Goal: Transaction & Acquisition: Purchase product/service

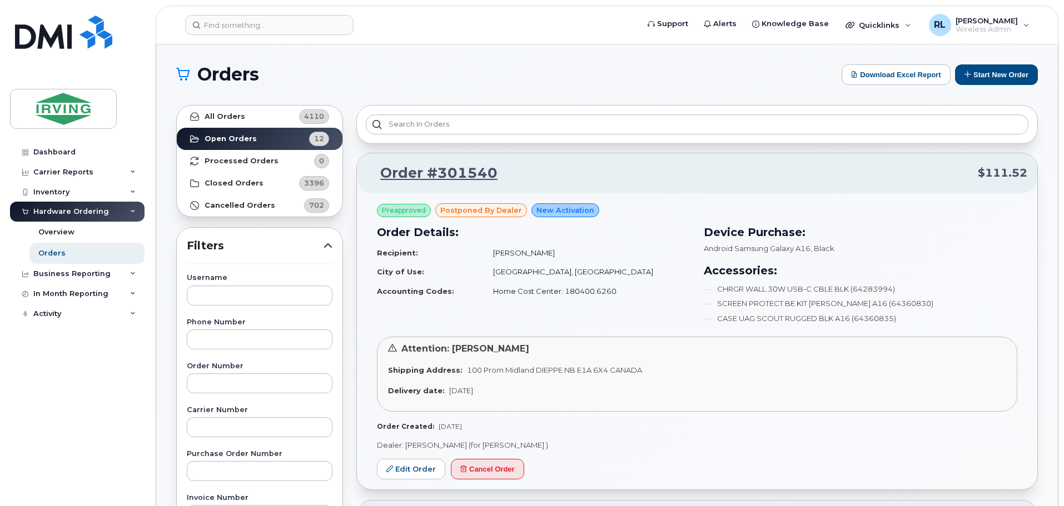
click at [649, 292] on td "Home Cost Center: 180400.6260" at bounding box center [586, 291] width 207 height 19
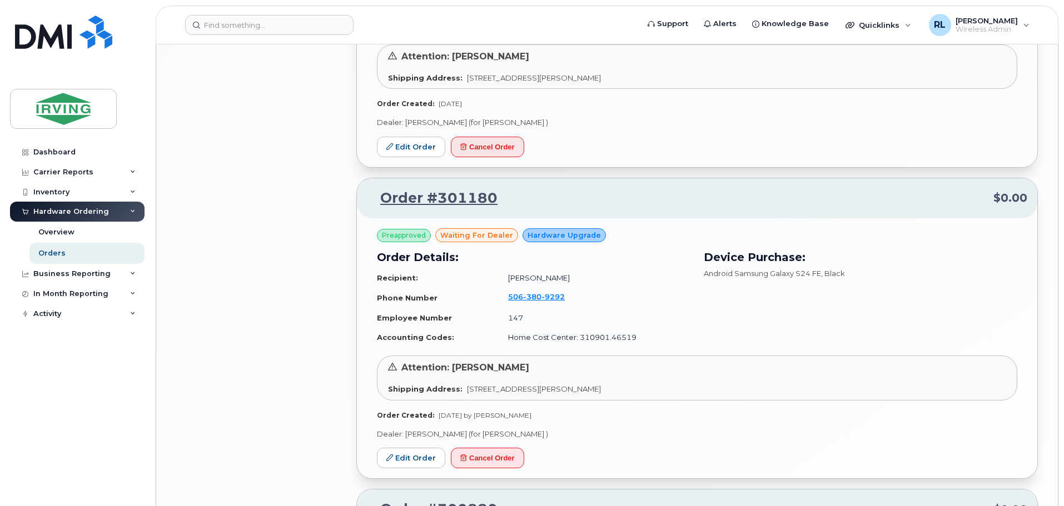
scroll to position [1275, 0]
click at [131, 211] on icon at bounding box center [133, 212] width 6 height 6
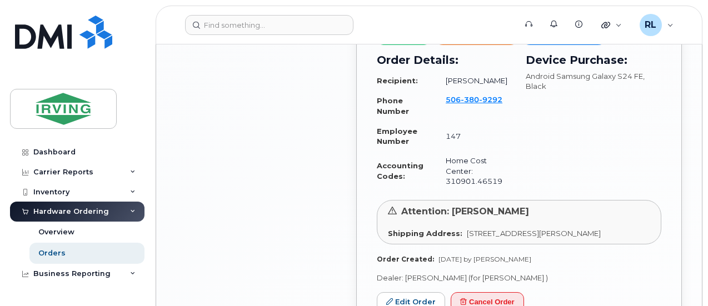
scroll to position [1659, 0]
click at [411, 292] on link "Edit Order" at bounding box center [411, 302] width 68 height 21
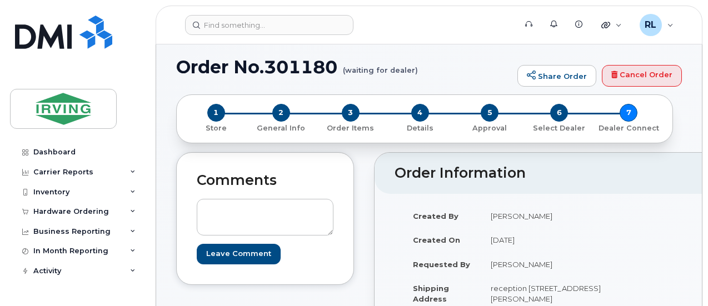
scroll to position [8, 0]
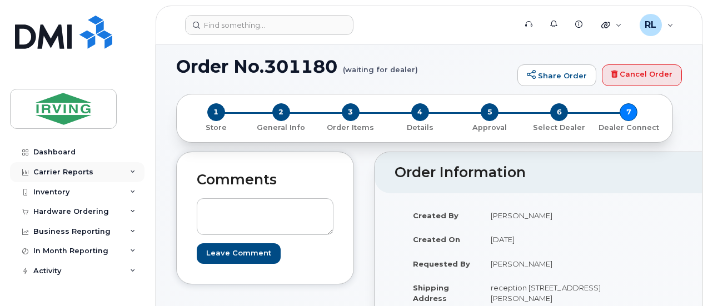
click at [112, 170] on div "Carrier Reports" at bounding box center [77, 172] width 135 height 20
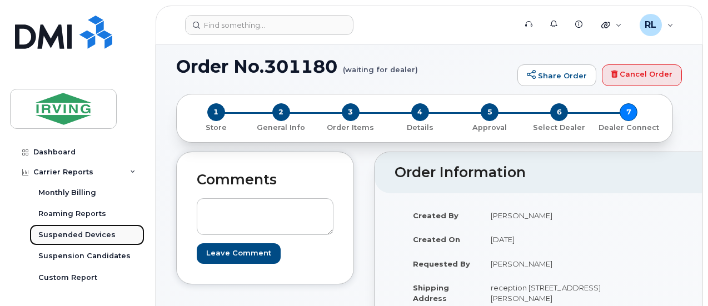
click at [61, 235] on div "Suspended Devices" at bounding box center [76, 235] width 77 height 10
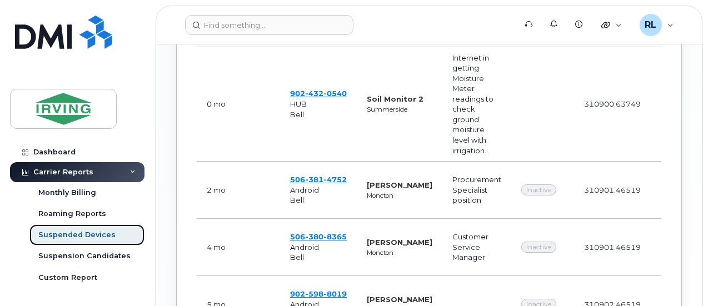
scroll to position [745, 0]
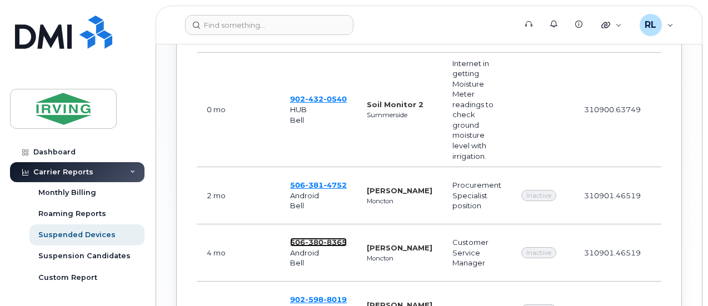
click at [318, 238] on span "380" at bounding box center [314, 242] width 18 height 9
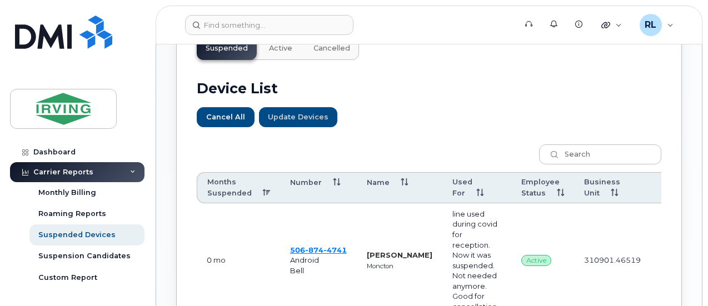
scroll to position [479, 0]
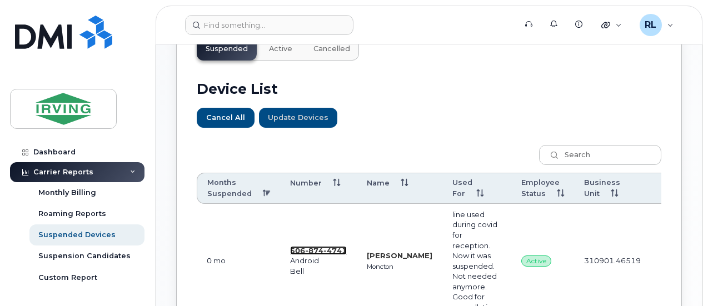
click at [308, 246] on span "874" at bounding box center [314, 250] width 18 height 9
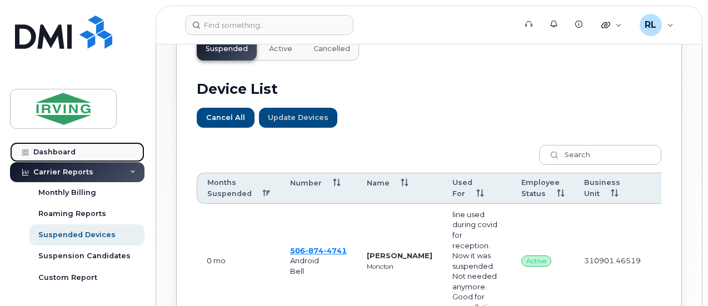
click at [54, 148] on div "Dashboard" at bounding box center [54, 152] width 42 height 9
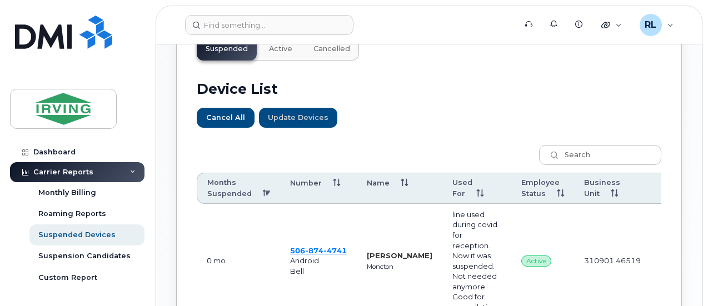
click at [69, 174] on div "Carrier Reports" at bounding box center [63, 172] width 60 height 9
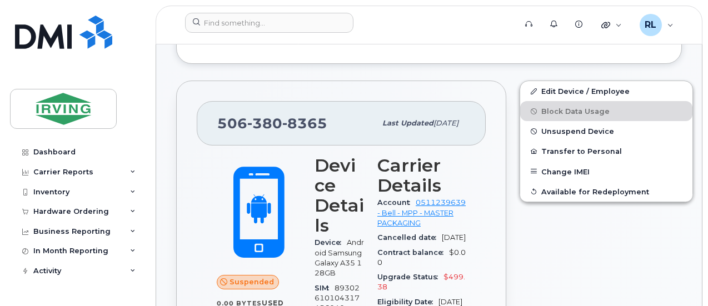
scroll to position [311, 0]
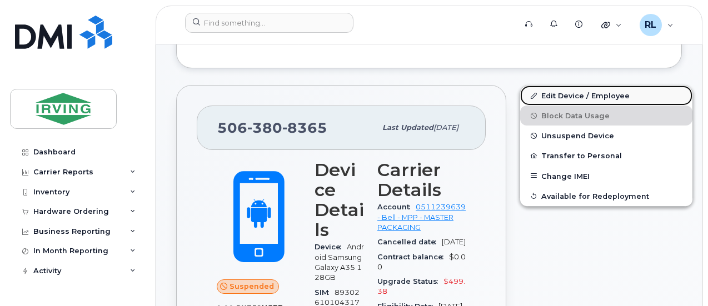
click at [563, 92] on link "Edit Device / Employee" at bounding box center [606, 96] width 172 height 20
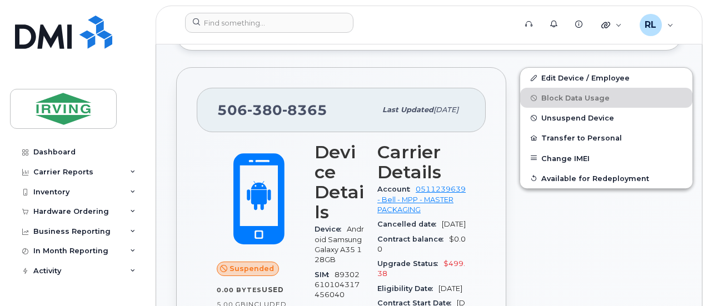
scroll to position [327, 0]
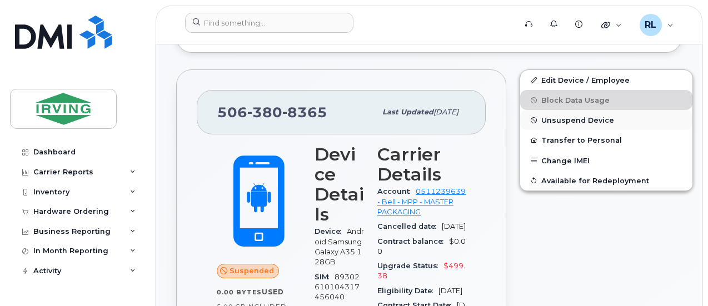
click at [570, 118] on span "Unsuspend Device" at bounding box center [577, 120] width 73 height 8
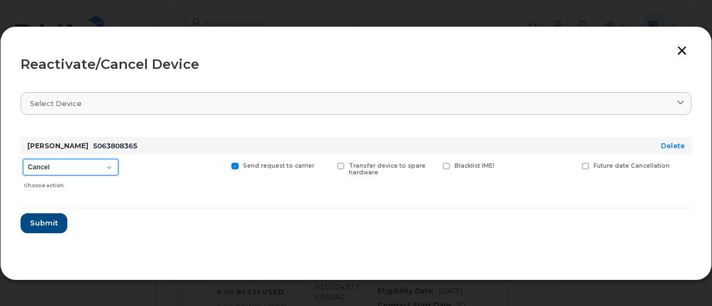
click at [102, 170] on select "Cancel Suspend - Extend Suspension Reactivate" at bounding box center [71, 167] width 96 height 17
select select "[object Object]"
click at [23, 159] on select "Cancel Suspend - Extend Suspension Reactivate" at bounding box center [71, 167] width 96 height 17
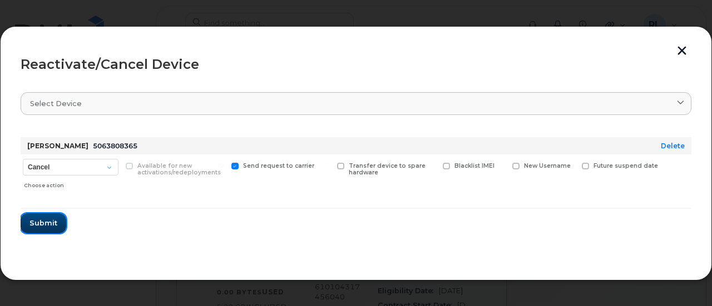
click at [47, 225] on span "Submit" at bounding box center [43, 223] width 28 height 11
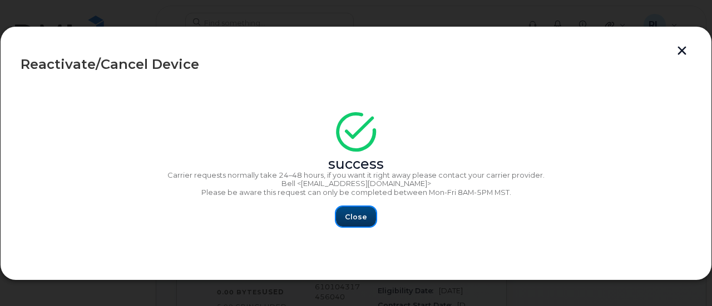
click at [346, 216] on span "Close" at bounding box center [356, 217] width 22 height 11
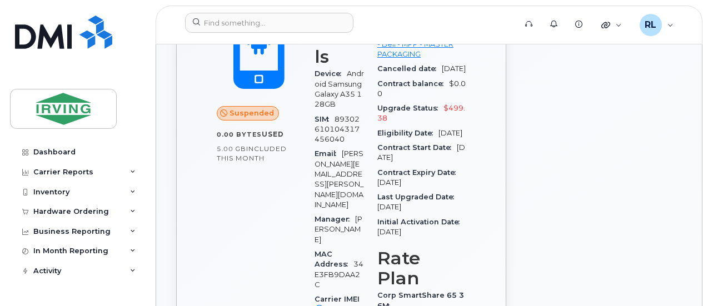
scroll to position [487, 0]
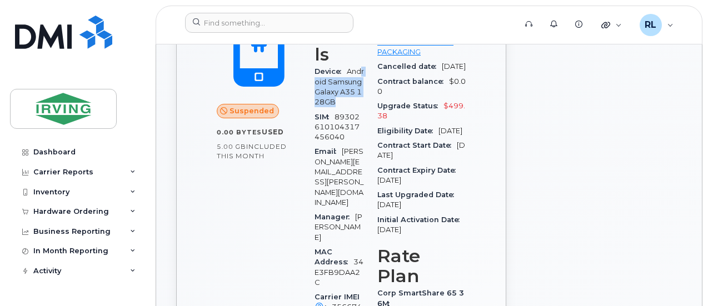
drag, startPoint x: 342, startPoint y: 99, endPoint x: 314, endPoint y: 82, distance: 33.4
click at [287, 107] on div "Suspended" at bounding box center [259, 111] width 84 height 14
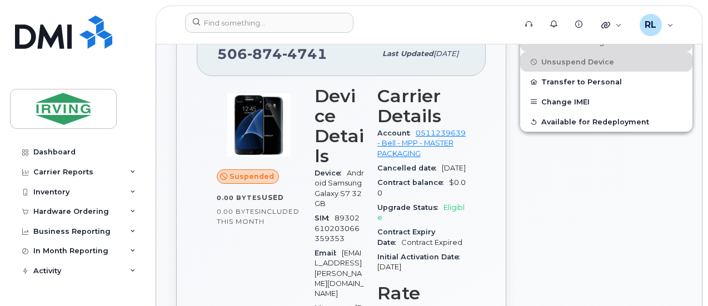
scroll to position [407, 0]
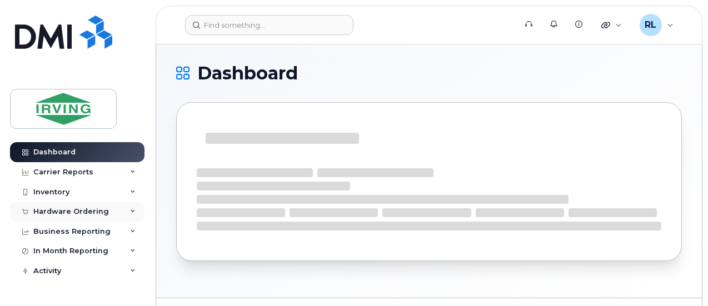
click at [105, 213] on div "Hardware Ordering" at bounding box center [77, 212] width 135 height 20
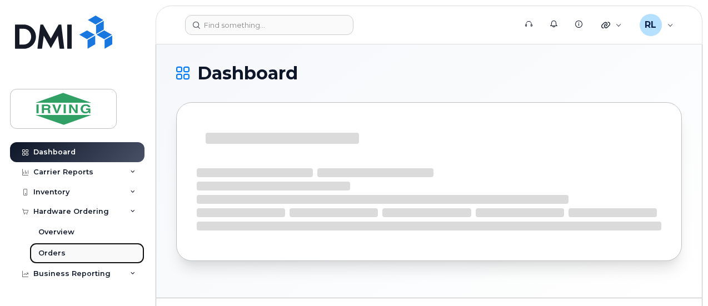
click at [46, 247] on link "Orders" at bounding box center [86, 253] width 115 height 21
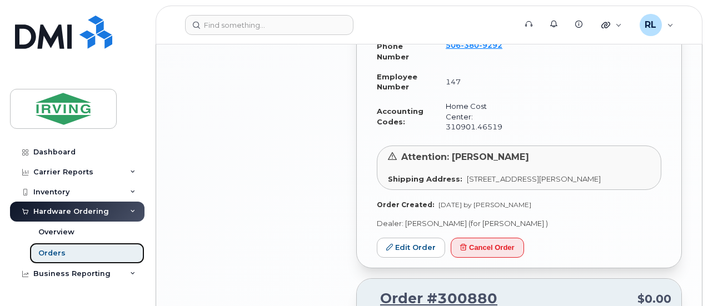
scroll to position [1715, 0]
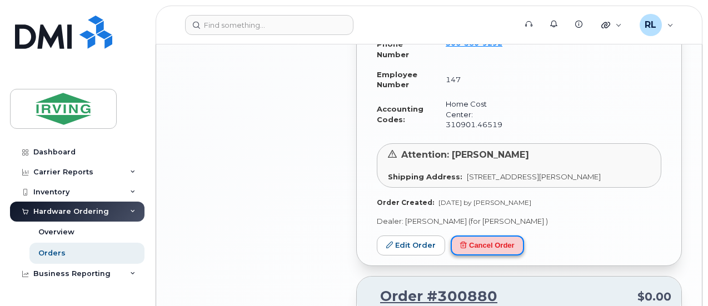
click at [486, 236] on button "Cancel Order" at bounding box center [487, 246] width 73 height 21
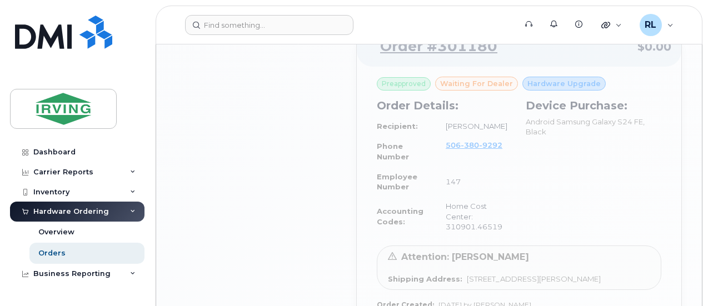
scroll to position [1712, 0]
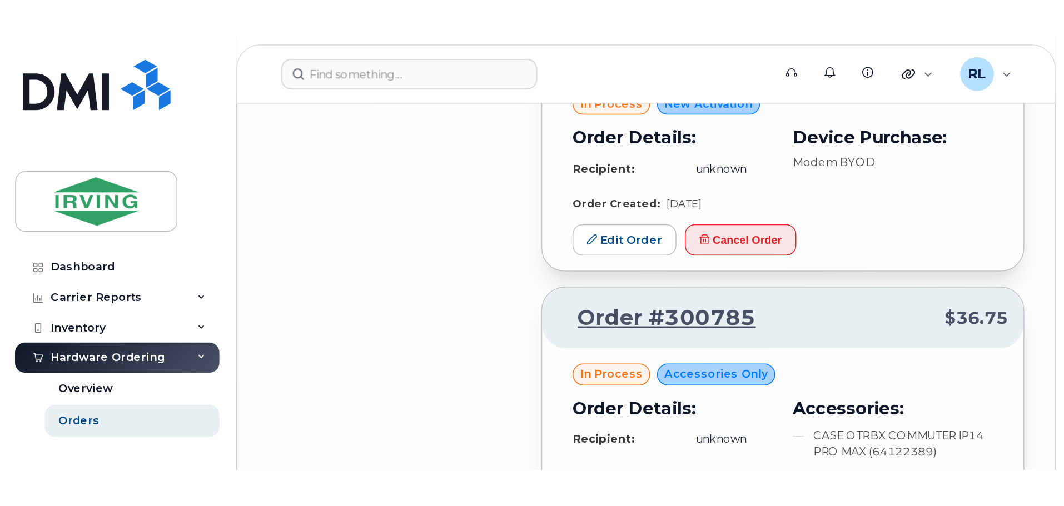
scroll to position [1995, 0]
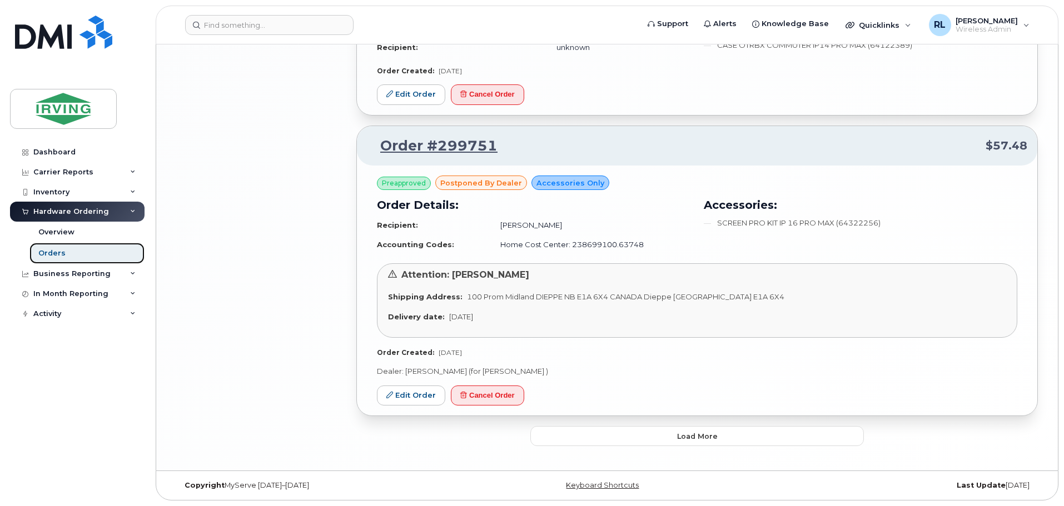
click at [66, 246] on link "Orders" at bounding box center [86, 253] width 115 height 21
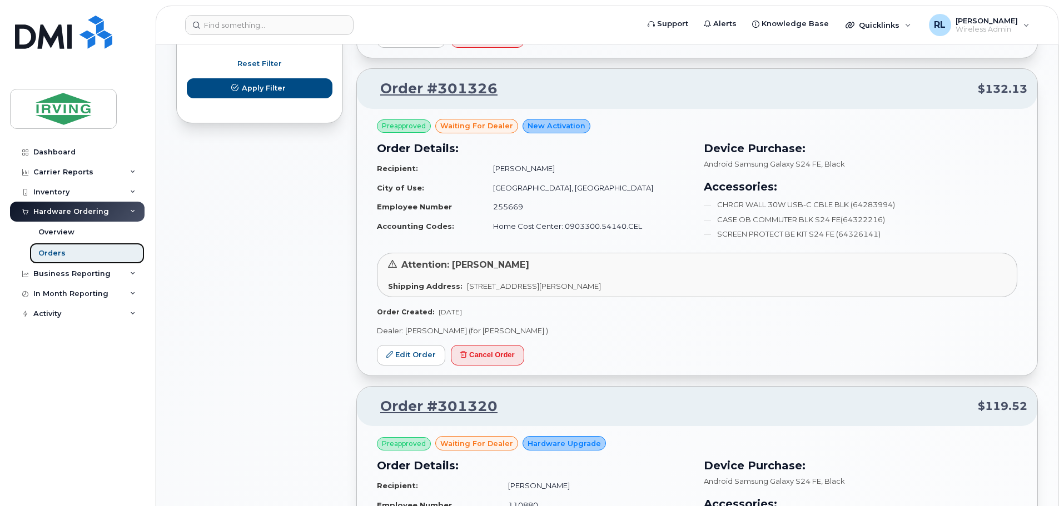
scroll to position [667, 0]
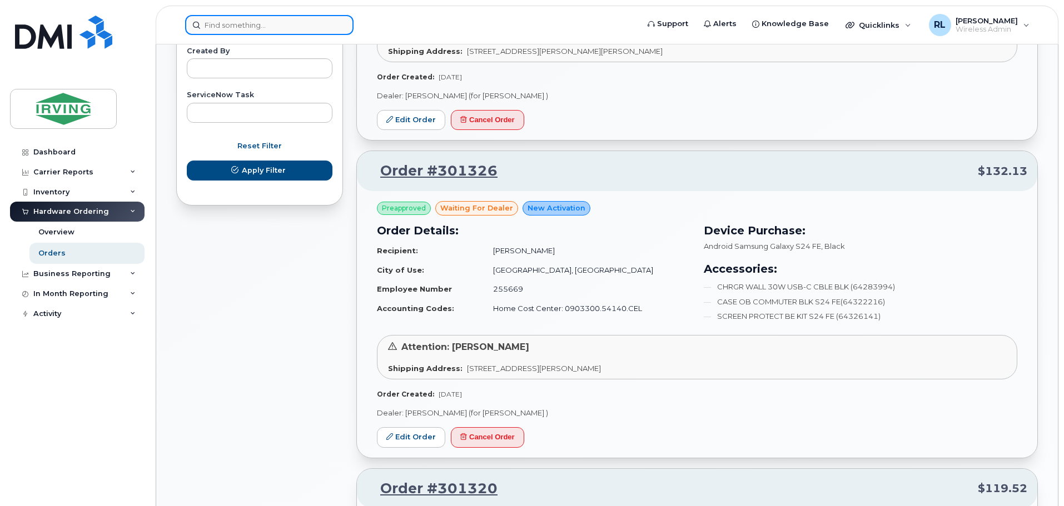
click at [247, 26] on input at bounding box center [269, 25] width 168 height 20
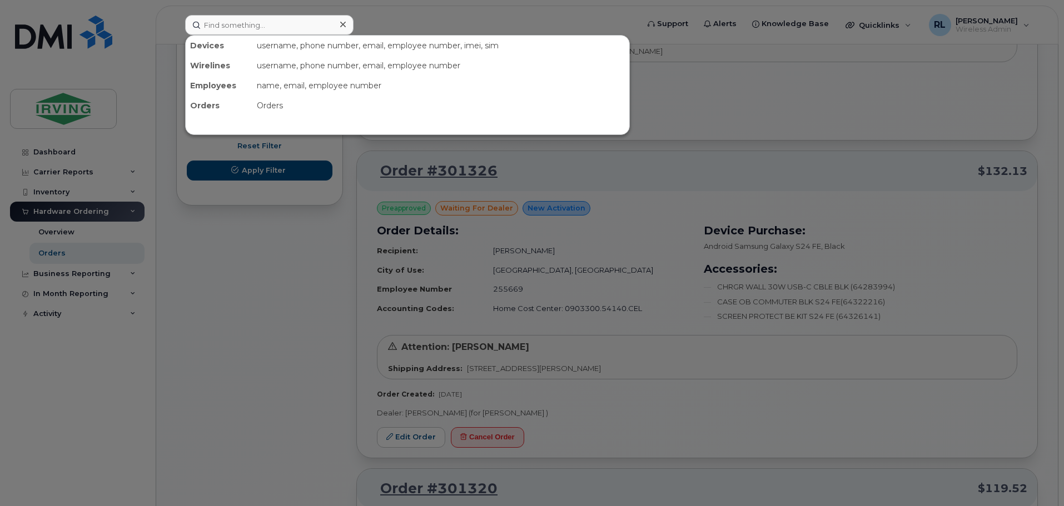
click at [251, 285] on div at bounding box center [532, 253] width 1064 height 506
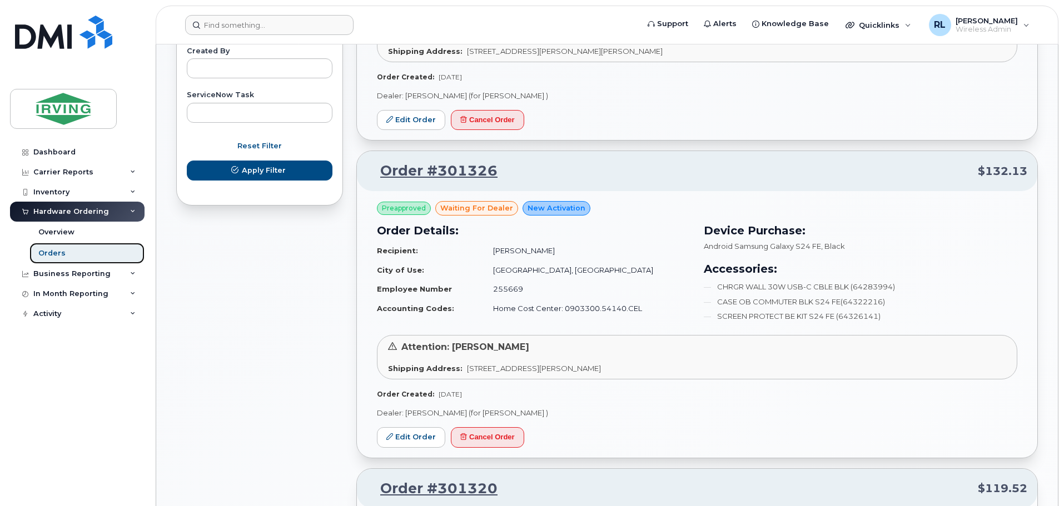
click at [83, 250] on link "Orders" at bounding box center [86, 253] width 115 height 21
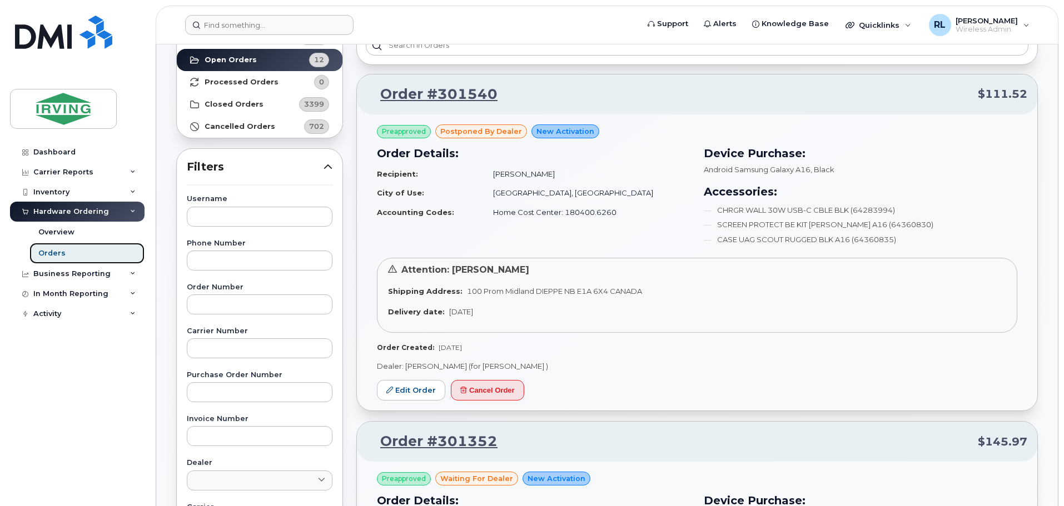
scroll to position [0, 0]
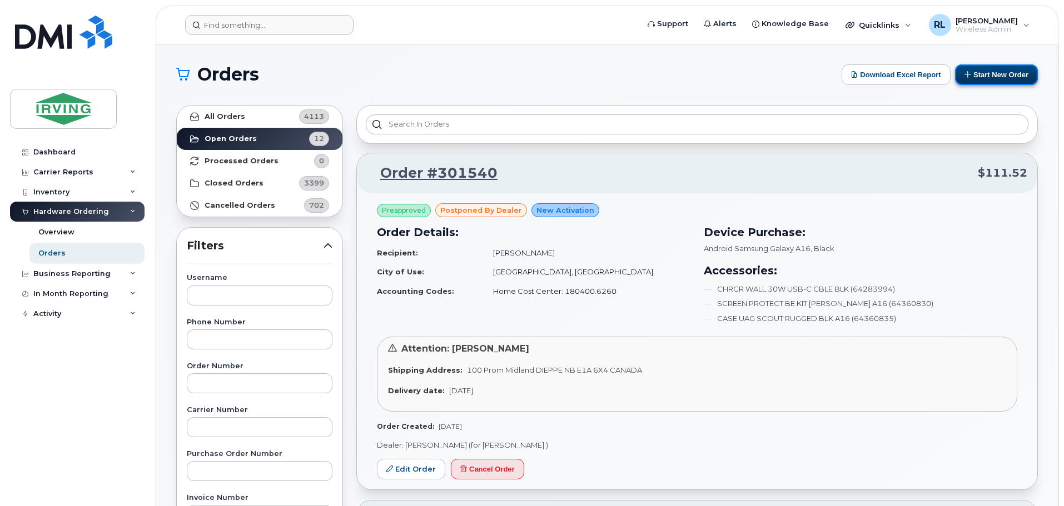
click at [708, 71] on button "Start New Order" at bounding box center [996, 74] width 83 height 21
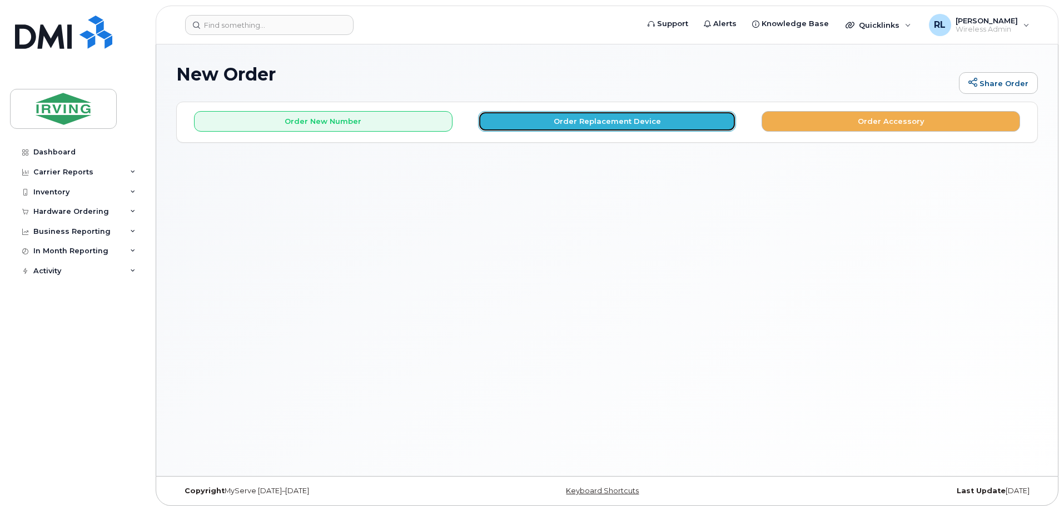
click at [617, 123] on button "Order Replacement Device" at bounding box center [607, 121] width 258 height 21
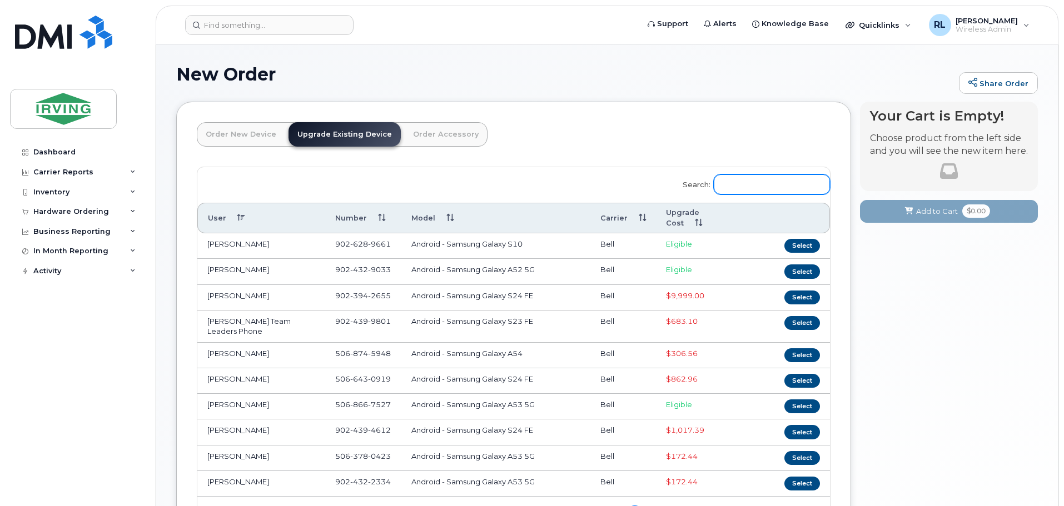
click at [743, 177] on input "Search:" at bounding box center [772, 185] width 116 height 20
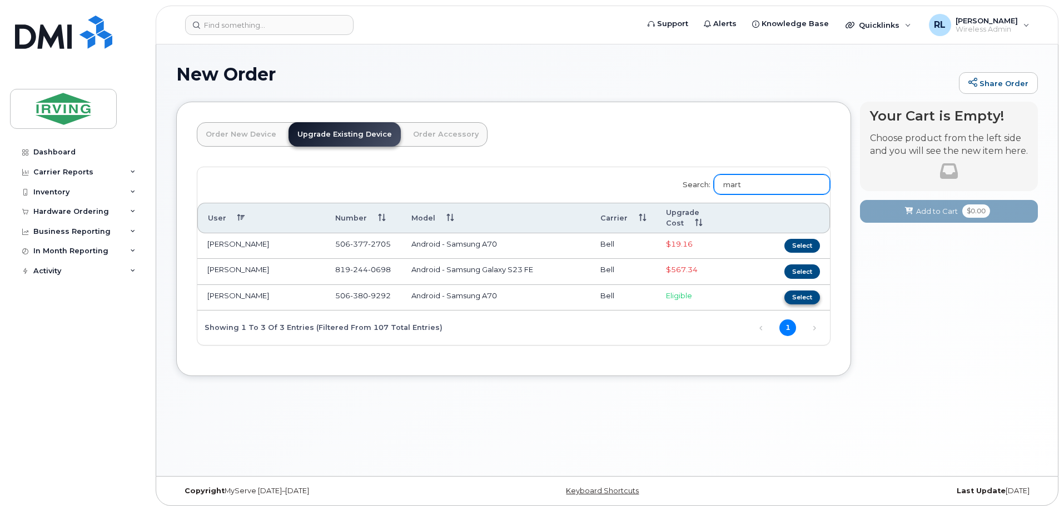
type input "mart"
click at [806, 300] on button "Select" at bounding box center [802, 298] width 36 height 14
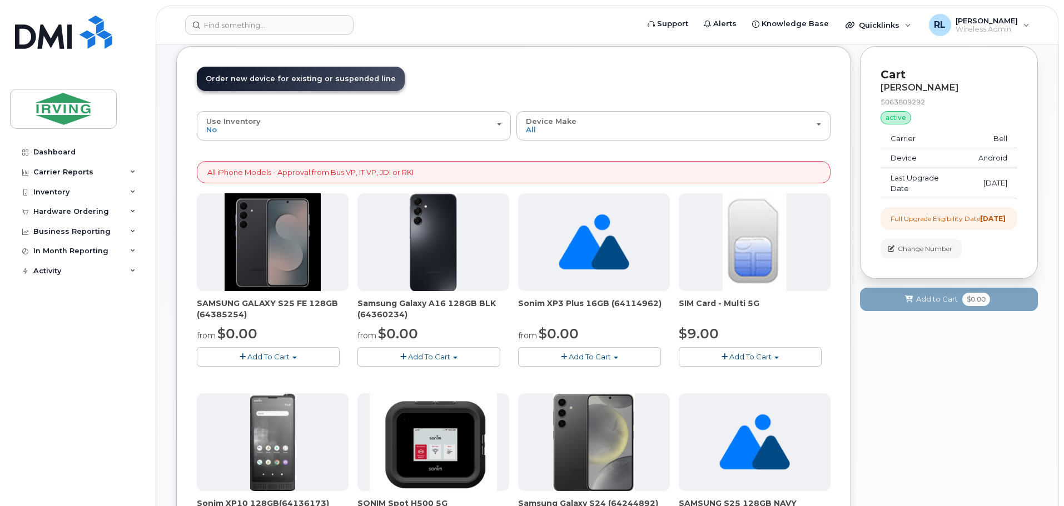
scroll to position [111, 0]
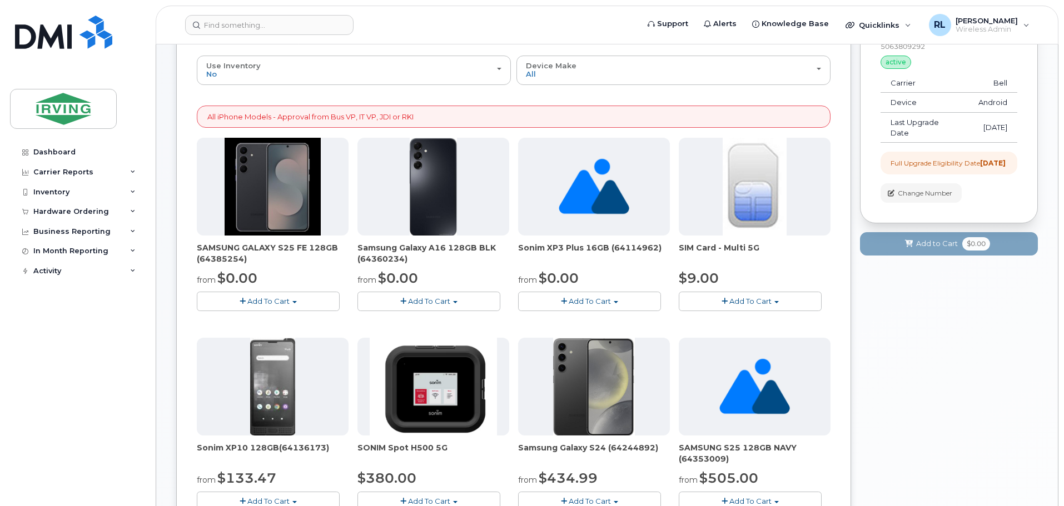
click at [242, 297] on button "Add To Cart" at bounding box center [268, 301] width 143 height 19
click at [291, 320] on link "$0.00 - 3 year term – Voice & Data(128gb)" at bounding box center [288, 322] width 176 height 14
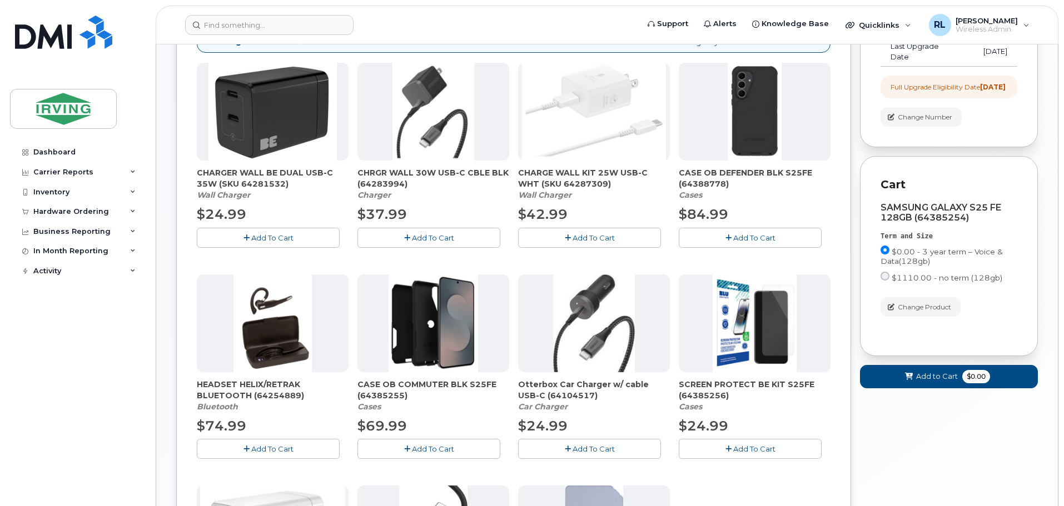
scroll to position [182, 0]
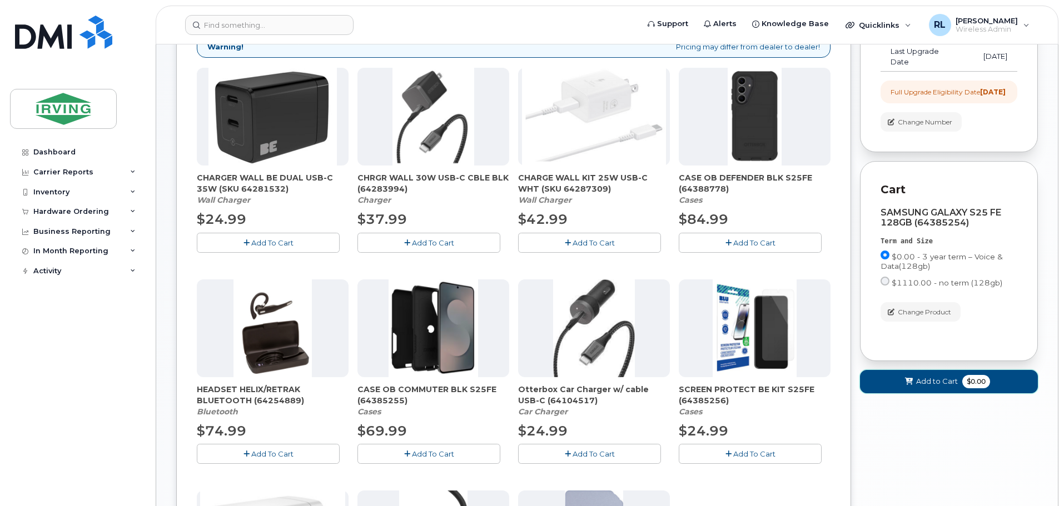
click at [931, 387] on span "Add to Cart" at bounding box center [937, 381] width 42 height 11
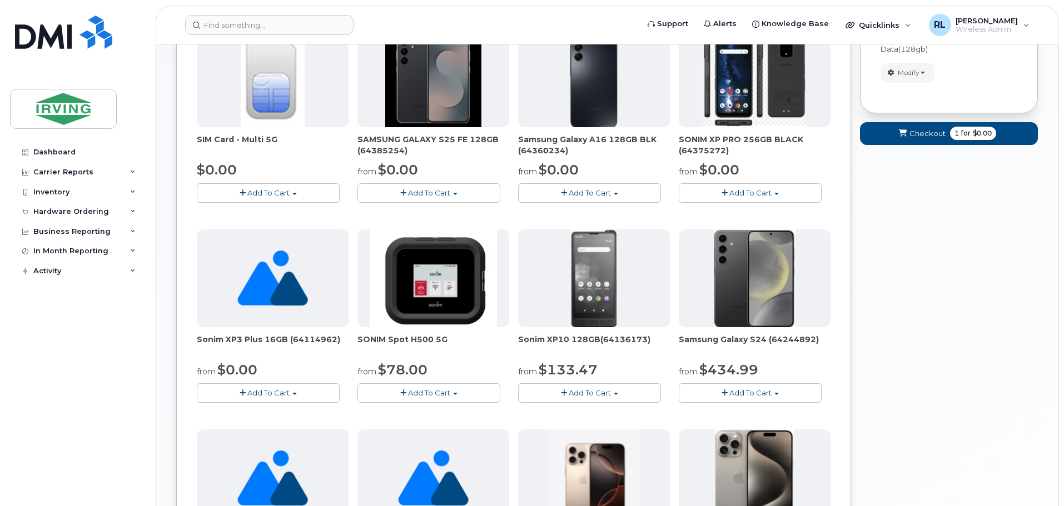
scroll to position [0, 0]
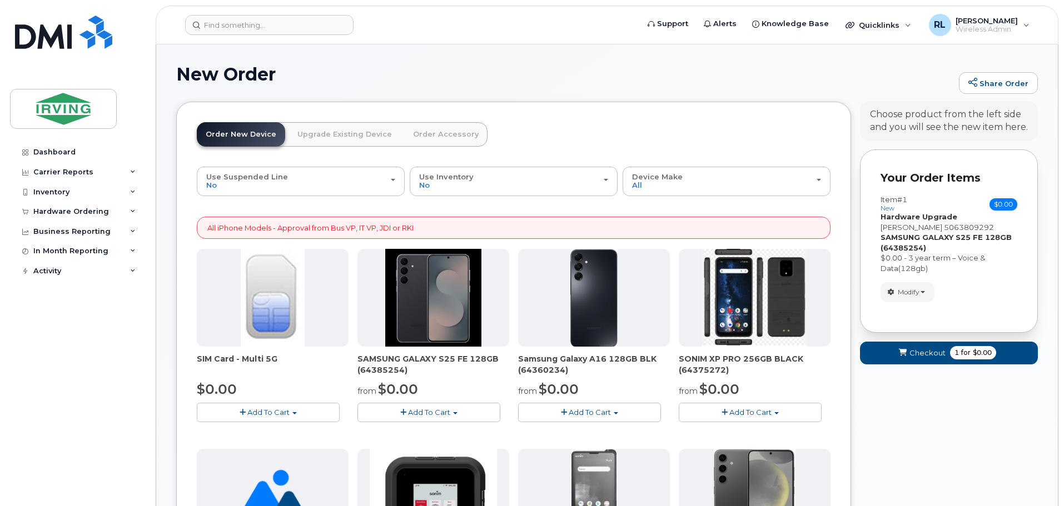
click at [927, 179] on p "Your Order Items" at bounding box center [949, 178] width 137 height 16
click at [923, 351] on span "Checkout" at bounding box center [927, 353] width 36 height 11
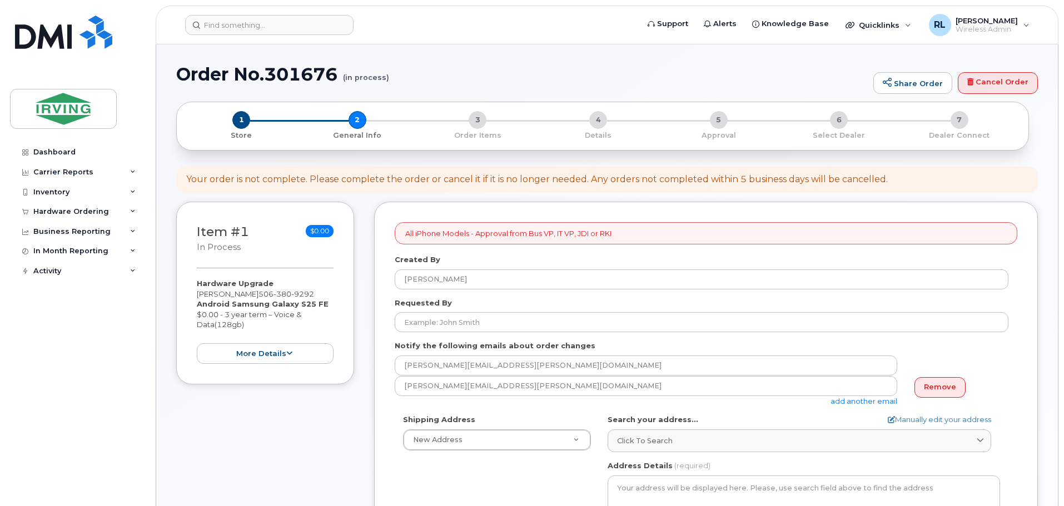
select select
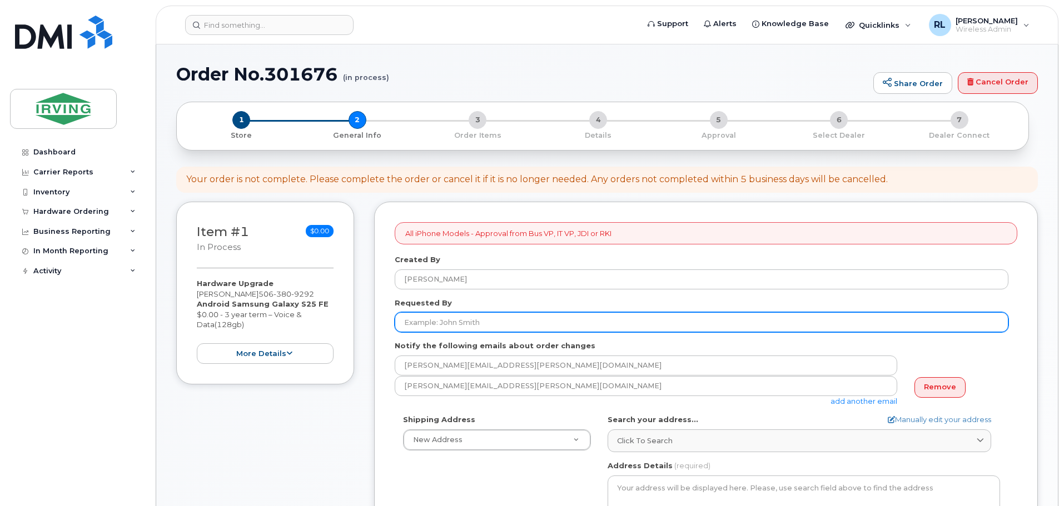
click at [484, 322] on input "Requested By" at bounding box center [702, 322] width 614 height 20
type input "[PERSON_NAME]"
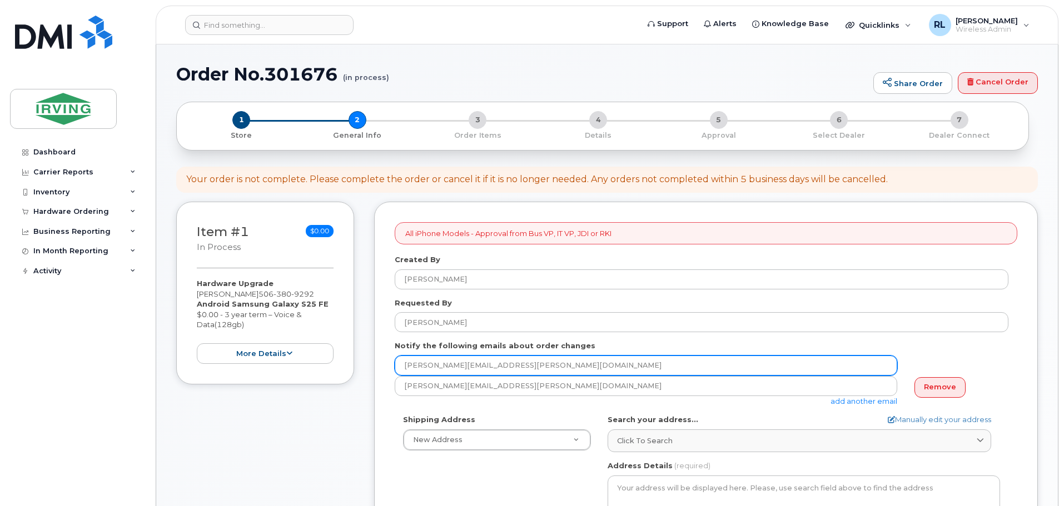
click at [559, 365] on input "richard.martin@masterpackaging.com" at bounding box center [646, 366] width 503 height 20
type input "r"
type input "e"
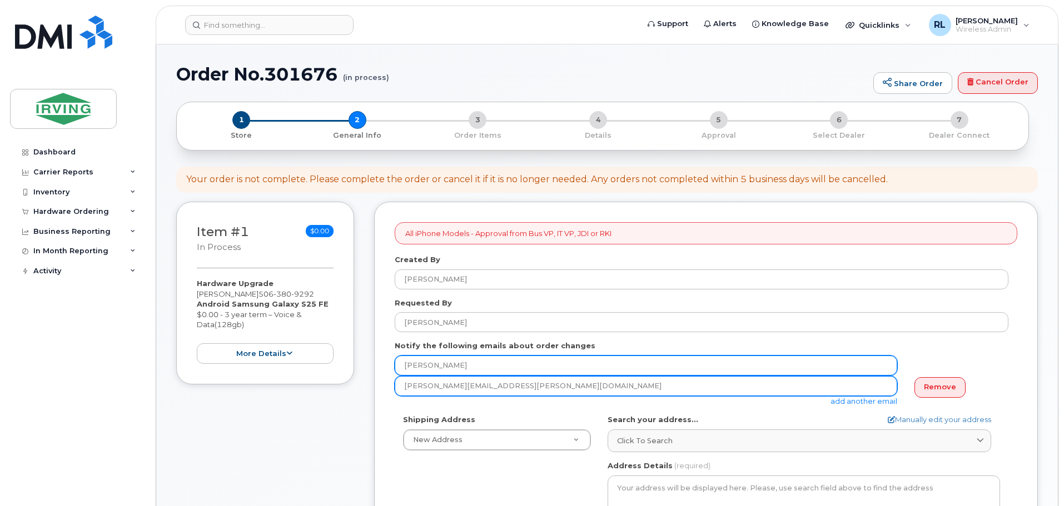
type input "doria.ela@masterpackaging.com"
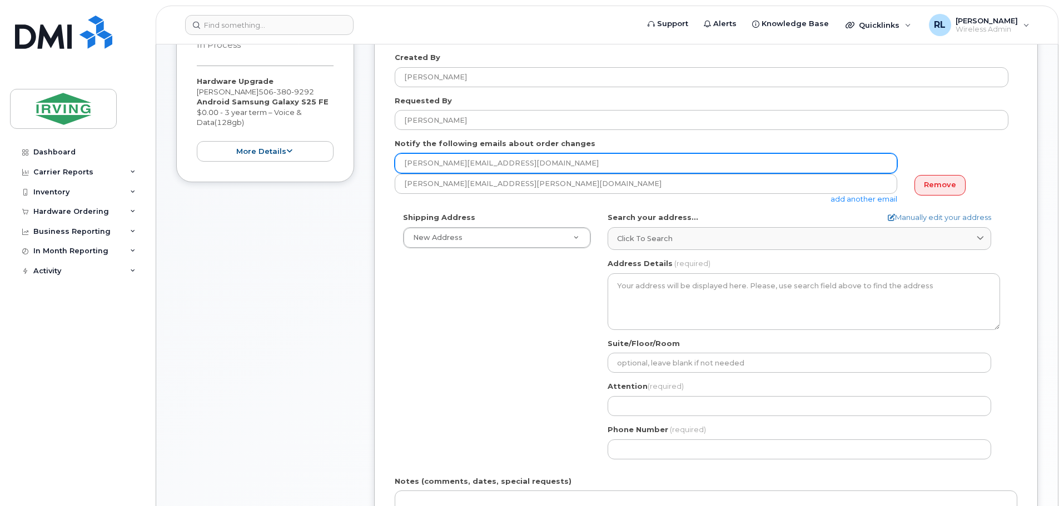
scroll to position [222, 0]
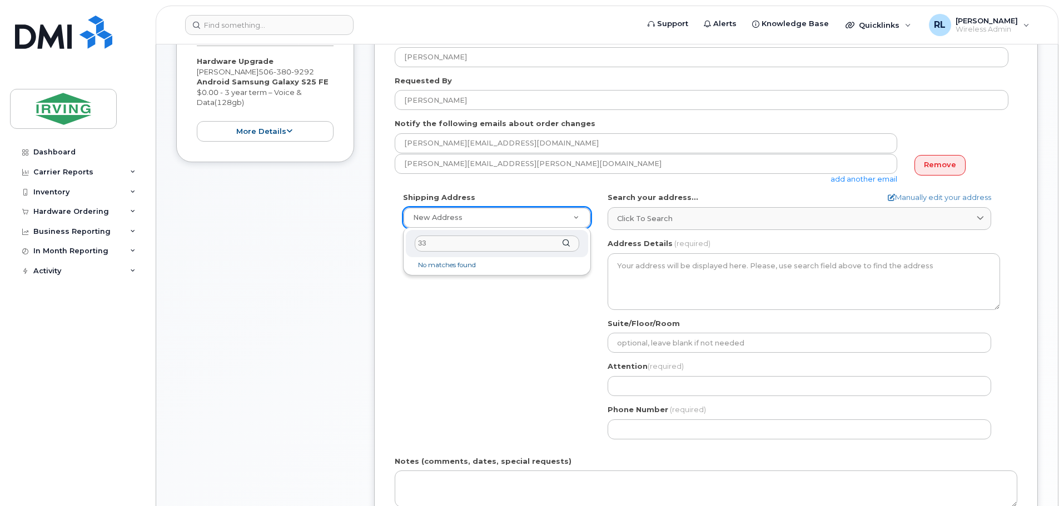
type input "3"
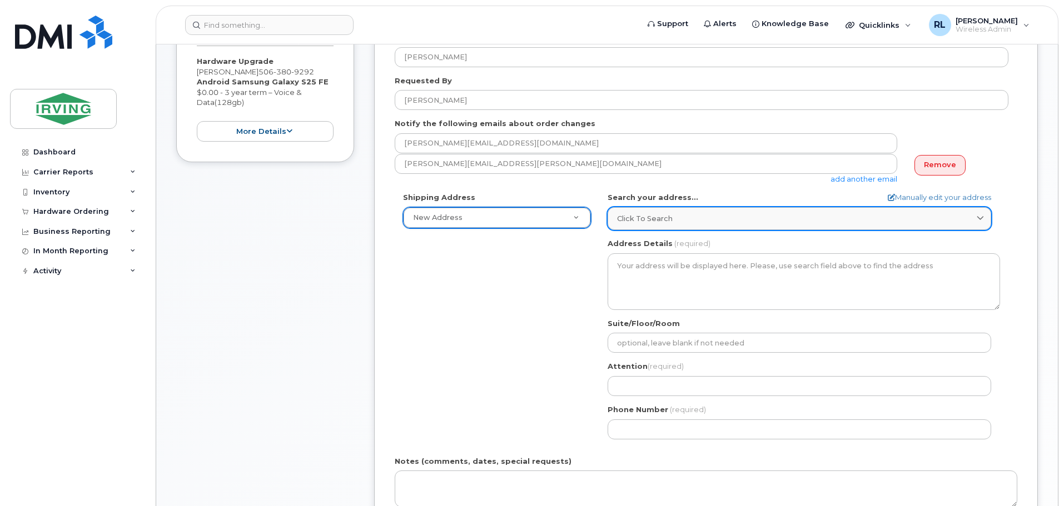
click at [688, 208] on link "Click to search" at bounding box center [800, 218] width 384 height 23
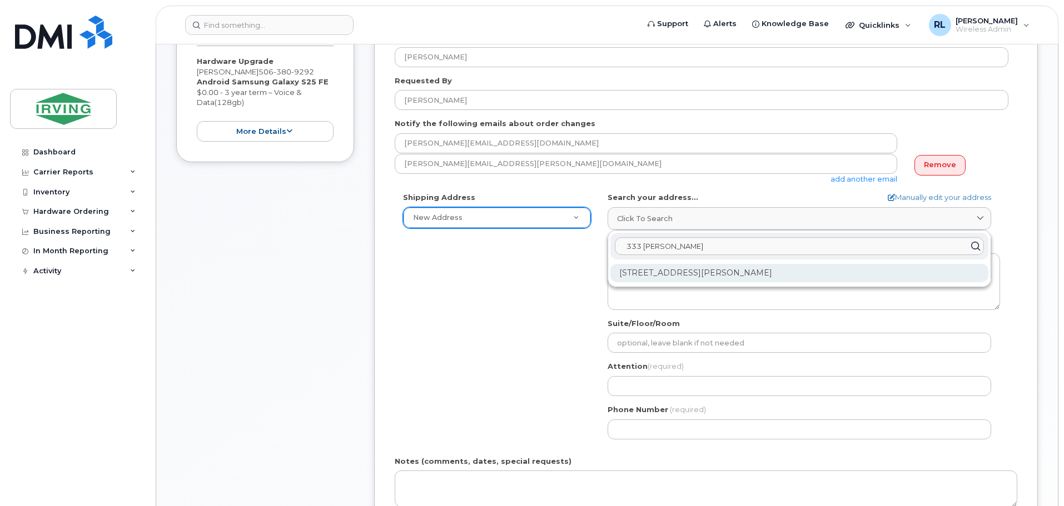
type input "333 adelard"
click at [768, 273] on div "333 Adélard-Savoie Blvd Dieppe NB E1A 7G9" at bounding box center [799, 273] width 378 height 18
select select
type textarea "333 Adélard-Savoie Blvd DIEPPE NB E1A 7G9 CANADA"
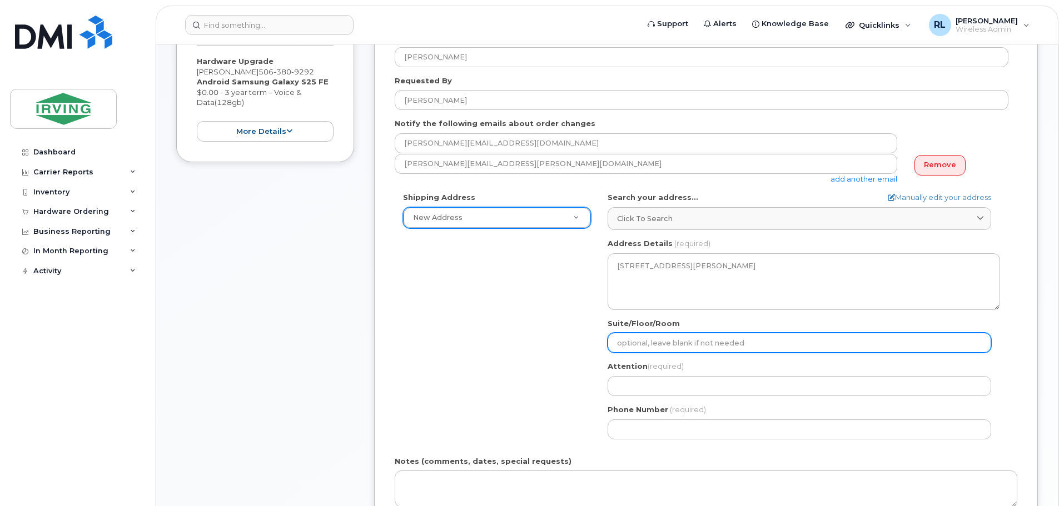
scroll to position [278, 0]
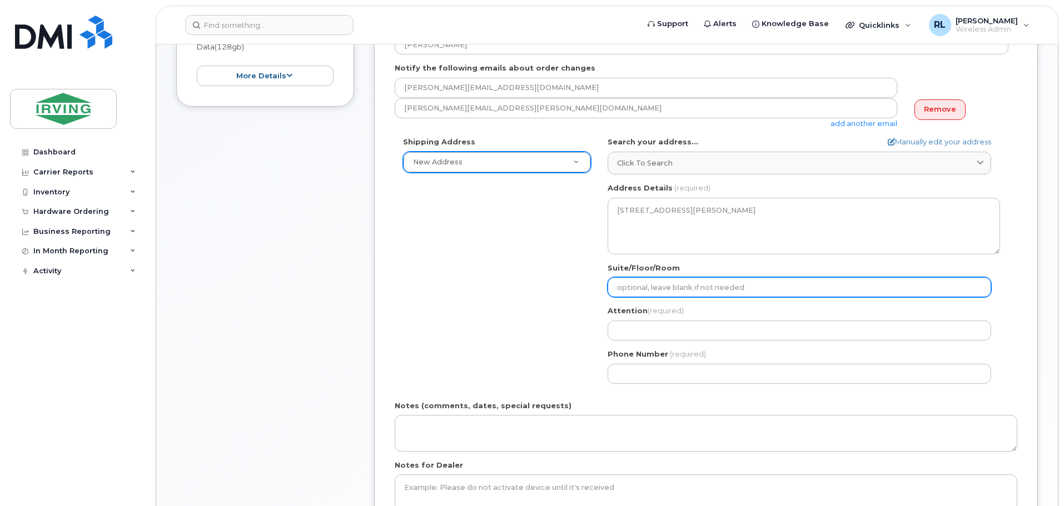
click at [683, 290] on input "Suite/Floor/Room" at bounding box center [800, 287] width 384 height 20
type input "reception"
select select
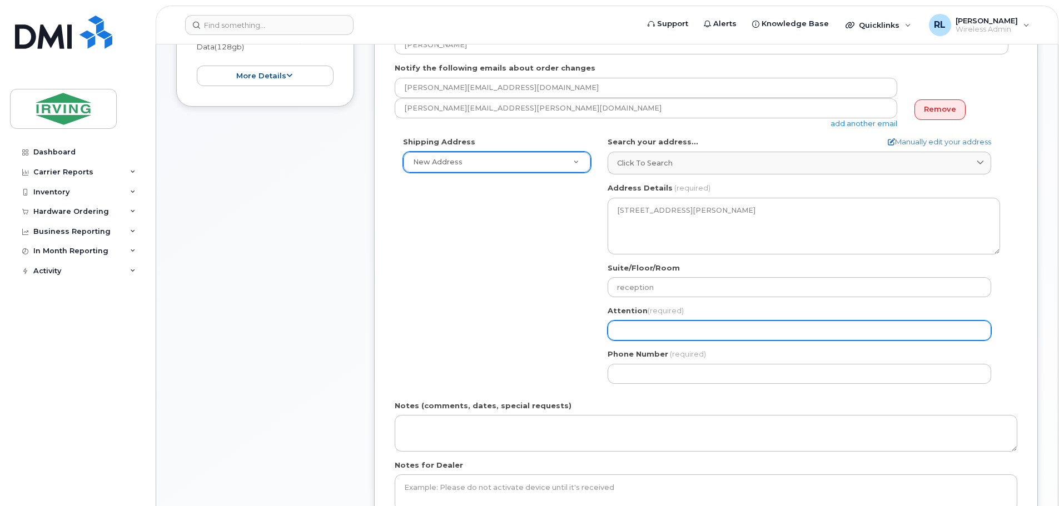
click at [689, 339] on input "Attention (required)" at bounding box center [800, 331] width 384 height 20
type input "[PERSON_NAME]"
select select
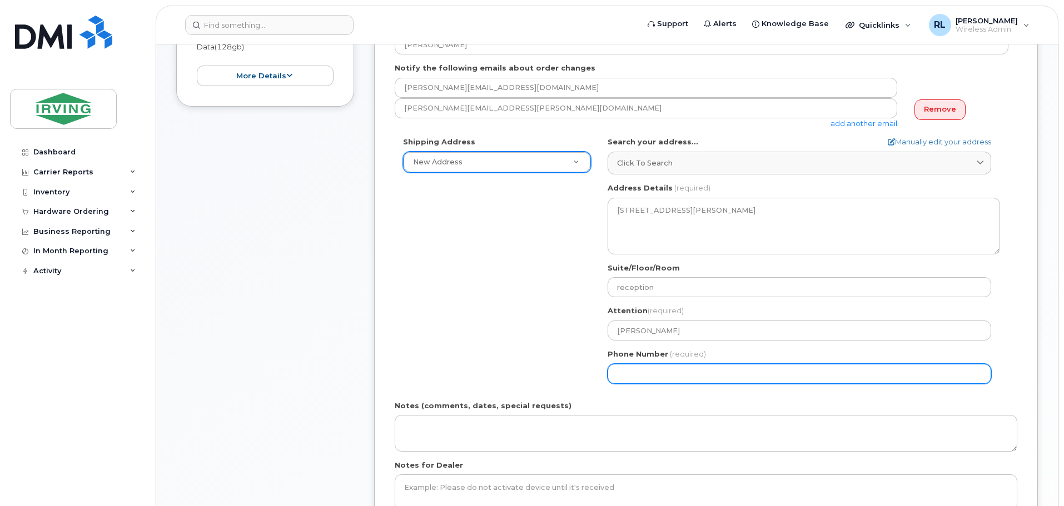
click at [657, 374] on input "Phone Number" at bounding box center [800, 374] width 384 height 20
type input "7823775632"
type input "333 Adélard-Savoie Blvd"
select select
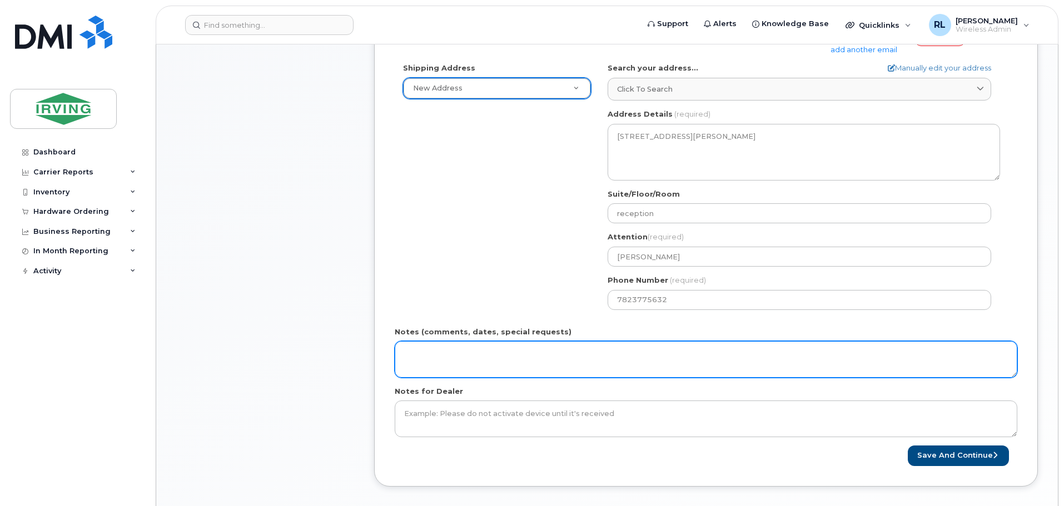
scroll to position [389, 0]
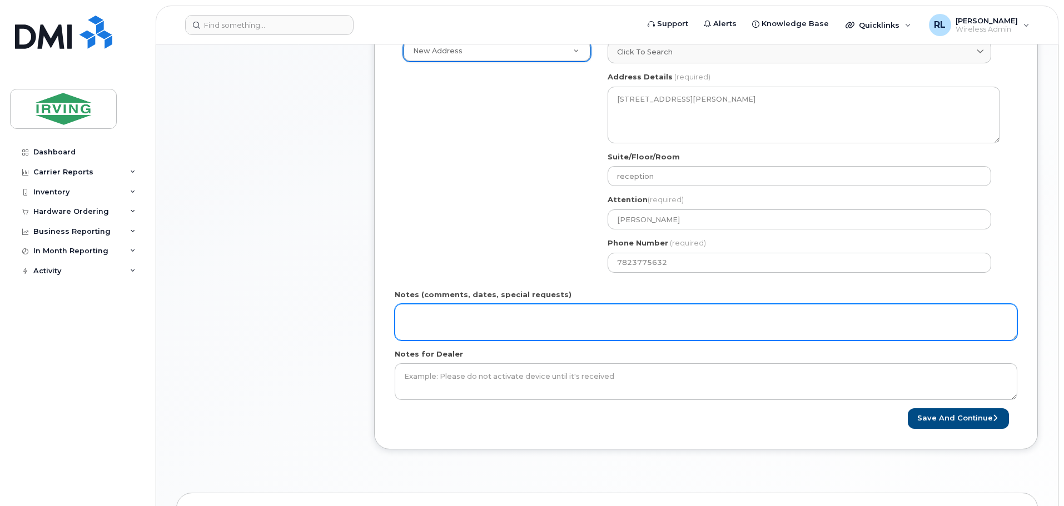
click at [481, 306] on textarea "Notes (comments, dates, special requests)" at bounding box center [706, 322] width 623 height 37
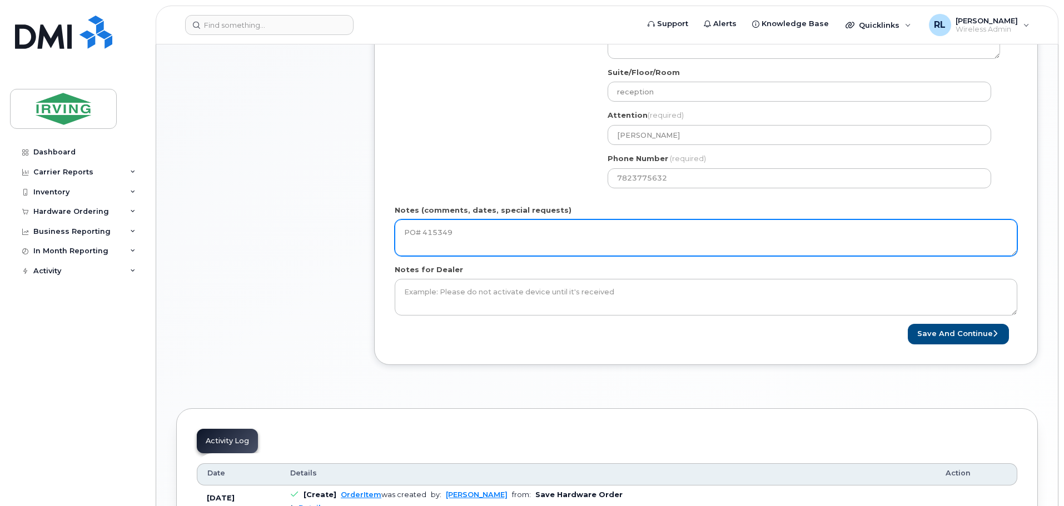
scroll to position [556, 0]
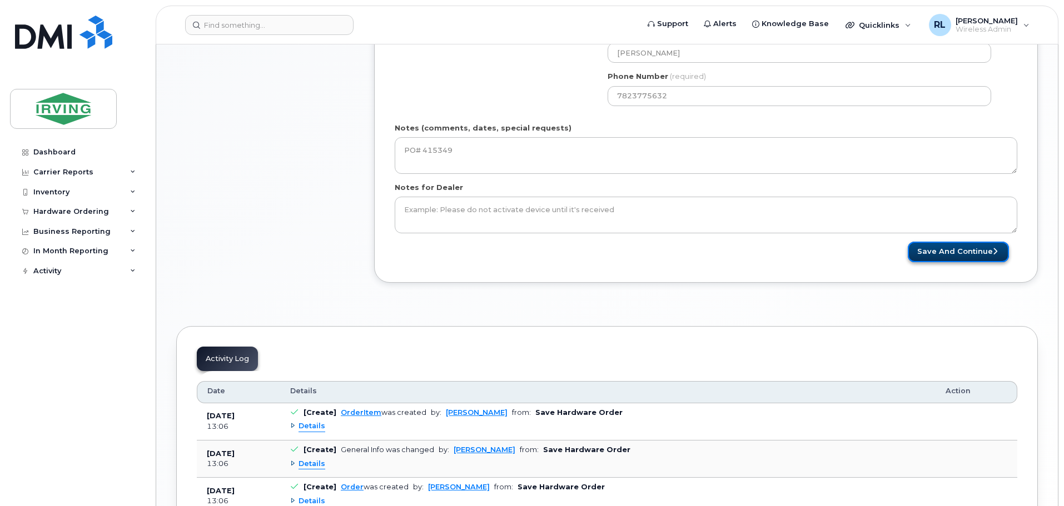
click at [937, 250] on button "Save and Continue" at bounding box center [958, 252] width 101 height 21
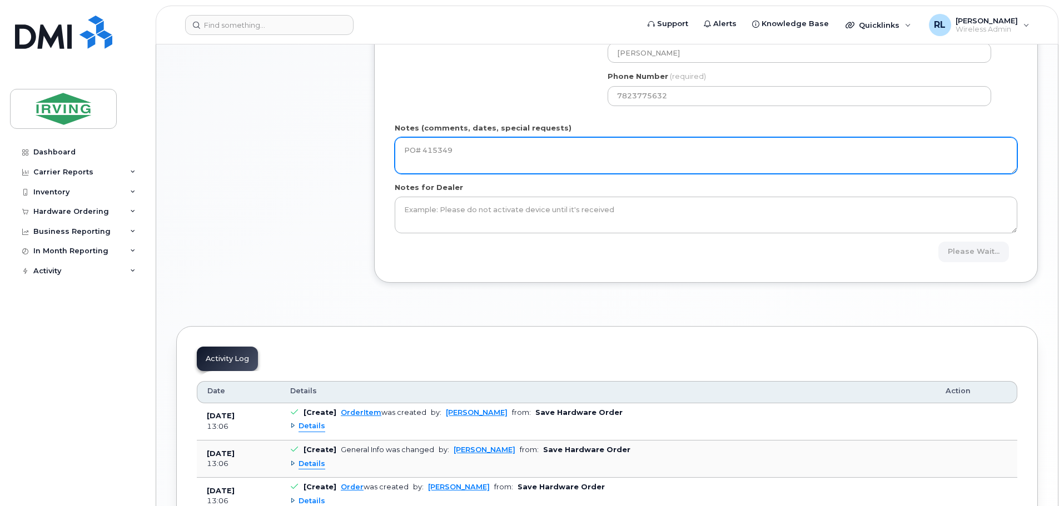
click at [486, 147] on textarea "PO# 415349" at bounding box center [706, 155] width 623 height 37
type textarea "PO# 41534"
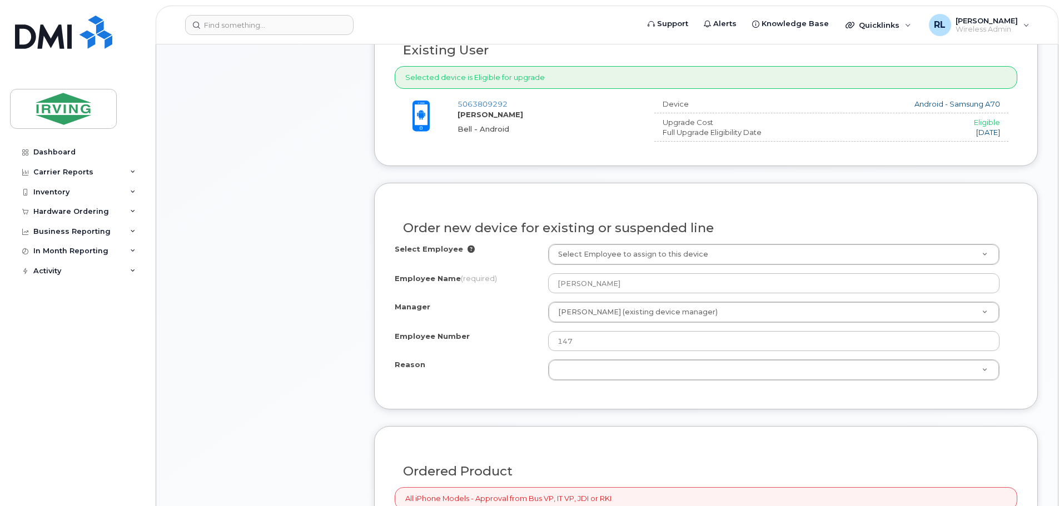
scroll to position [500, 0]
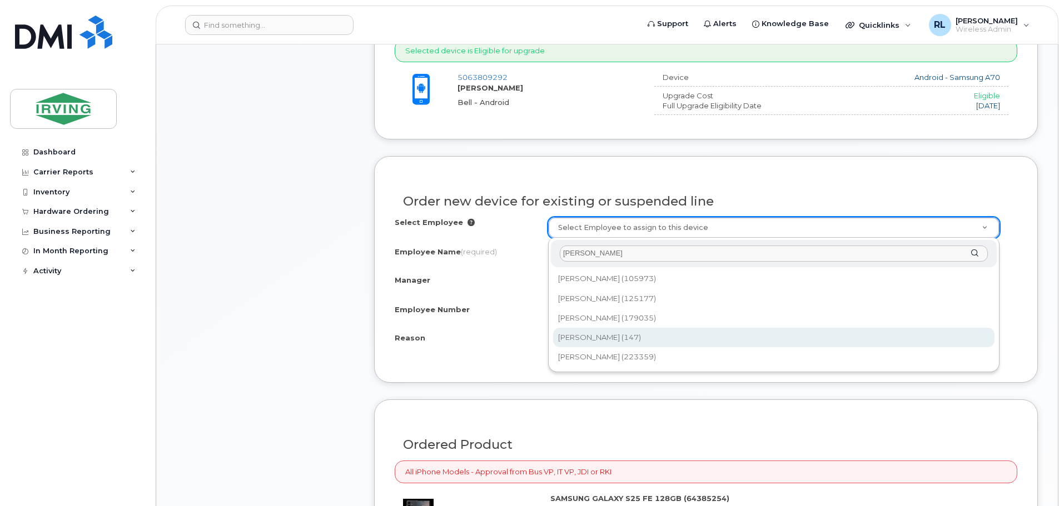
type input "martin Richard"
type input "1541136"
select select "1532586"
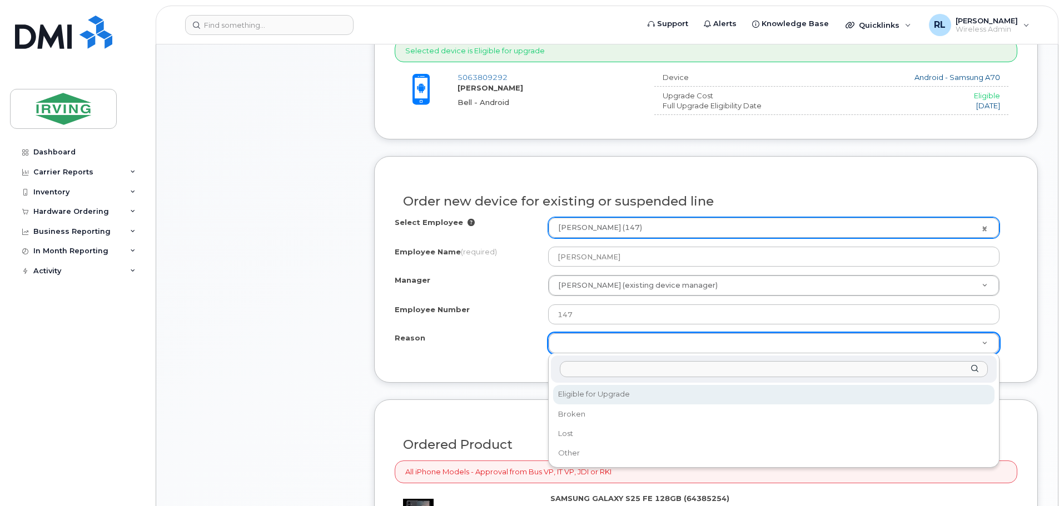
select select "eligible_for_upgrade"
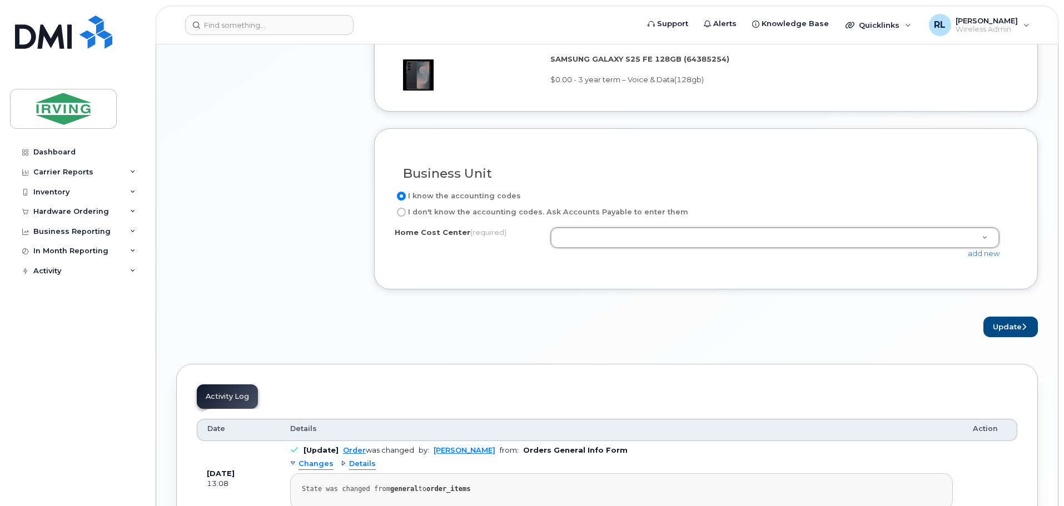
scroll to position [945, 0]
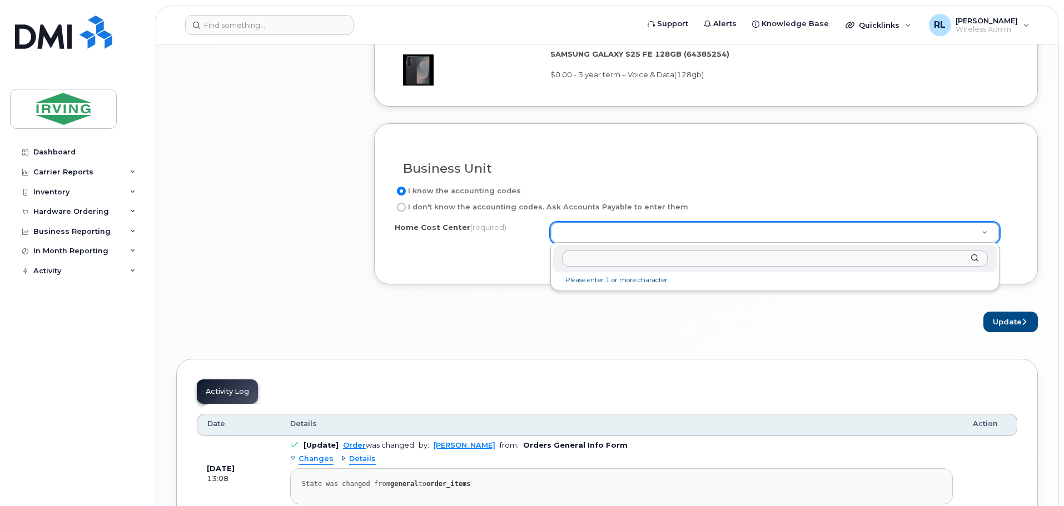
type input "1"
paste input "310901.46519"
type input "310901.46519"
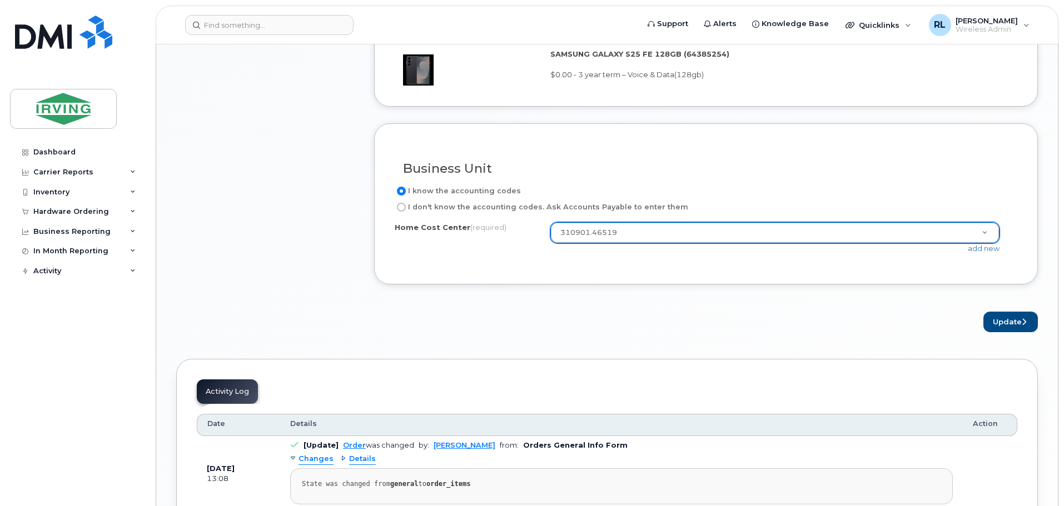
type input "310901.46519"
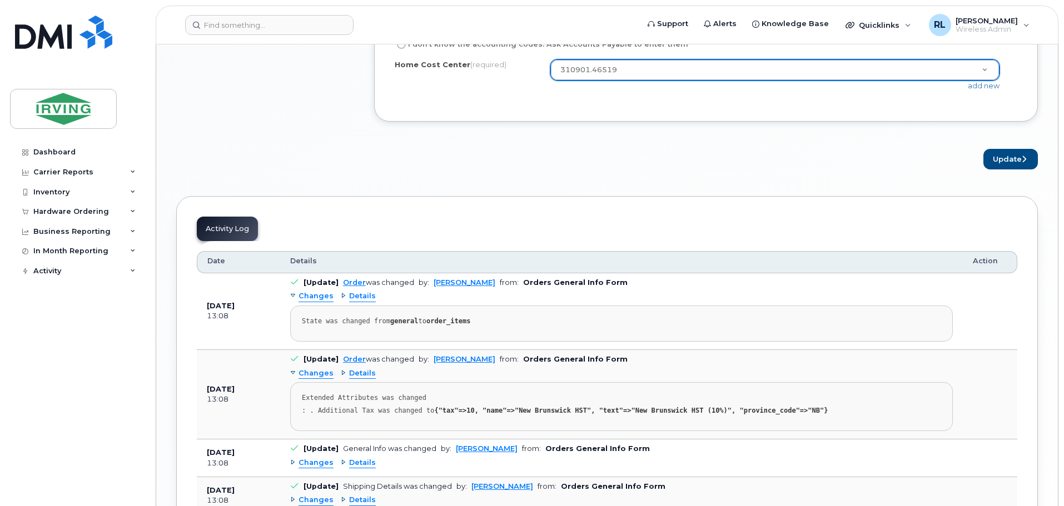
scroll to position [1112, 0]
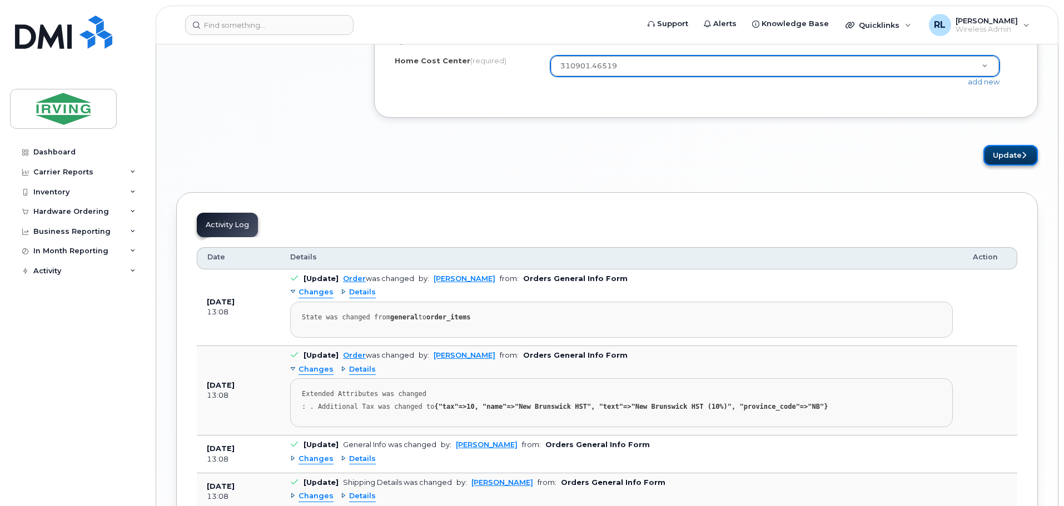
click at [1006, 155] on button "Update" at bounding box center [1010, 155] width 54 height 21
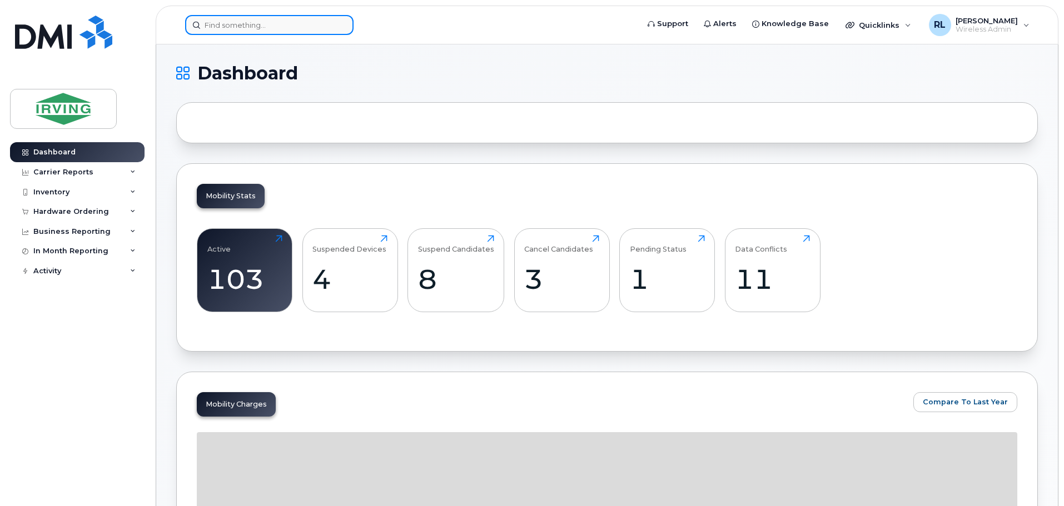
click at [217, 23] on input at bounding box center [269, 25] width 168 height 20
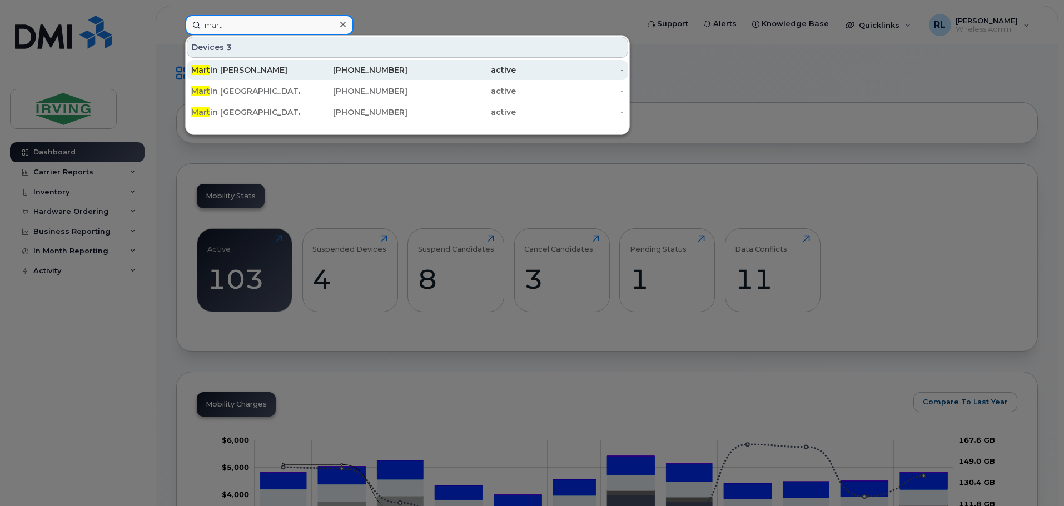
type input "mart"
click at [307, 66] on div "506-380-9292" at bounding box center [354, 69] width 108 height 11
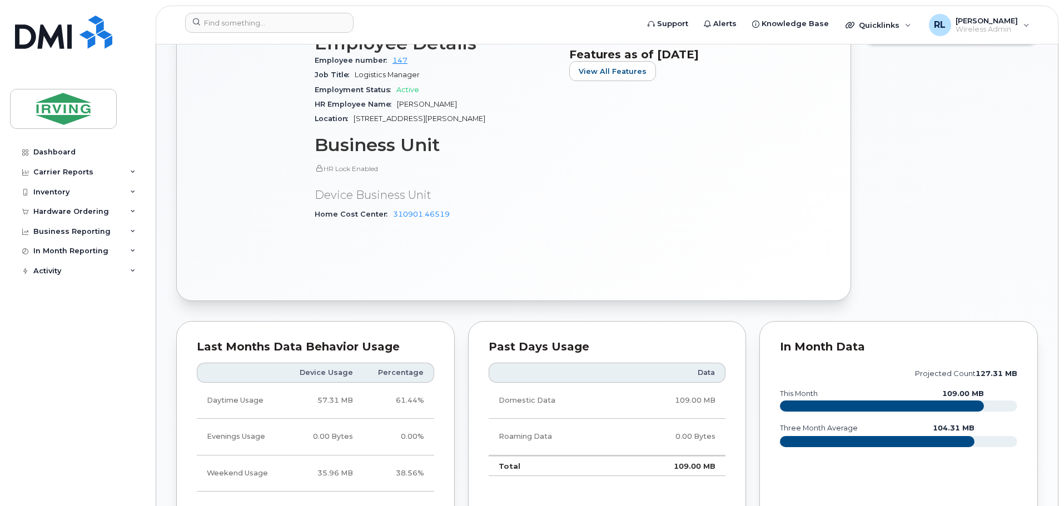
scroll to position [556, 0]
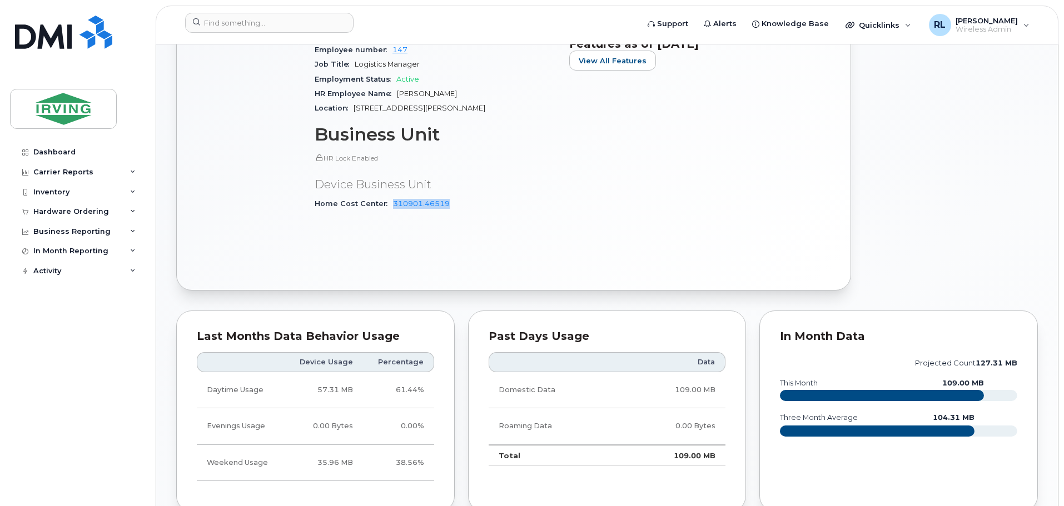
drag, startPoint x: 461, startPoint y: 198, endPoint x: 388, endPoint y: 202, distance: 73.5
click at [388, 202] on div "Device Details Device Android Samsung A70 128GB Redeploying SIM [TECHNICAL_ID] …" at bounding box center [435, 41] width 255 height 371
copy link "310901.46519"
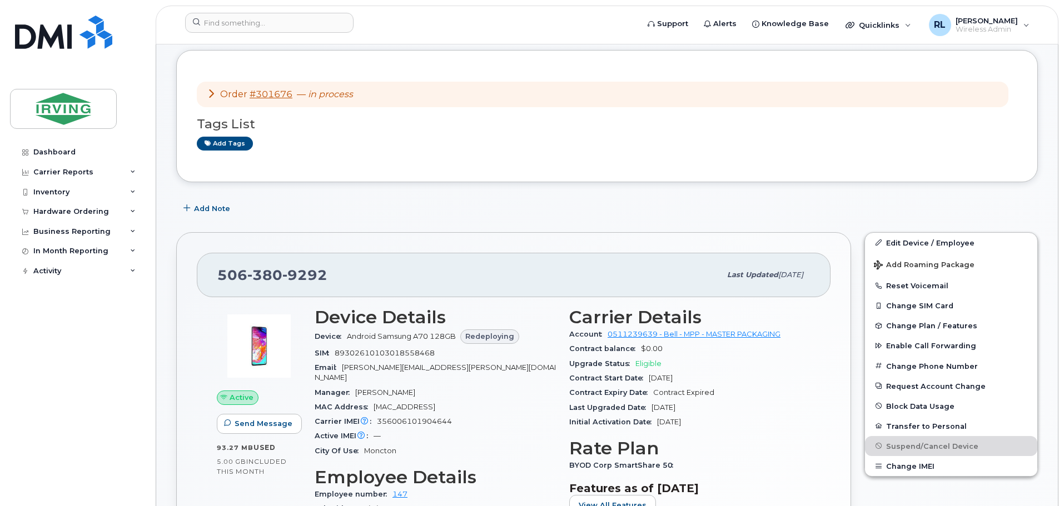
scroll to position [56, 0]
